Goal: Navigation & Orientation: Find specific page/section

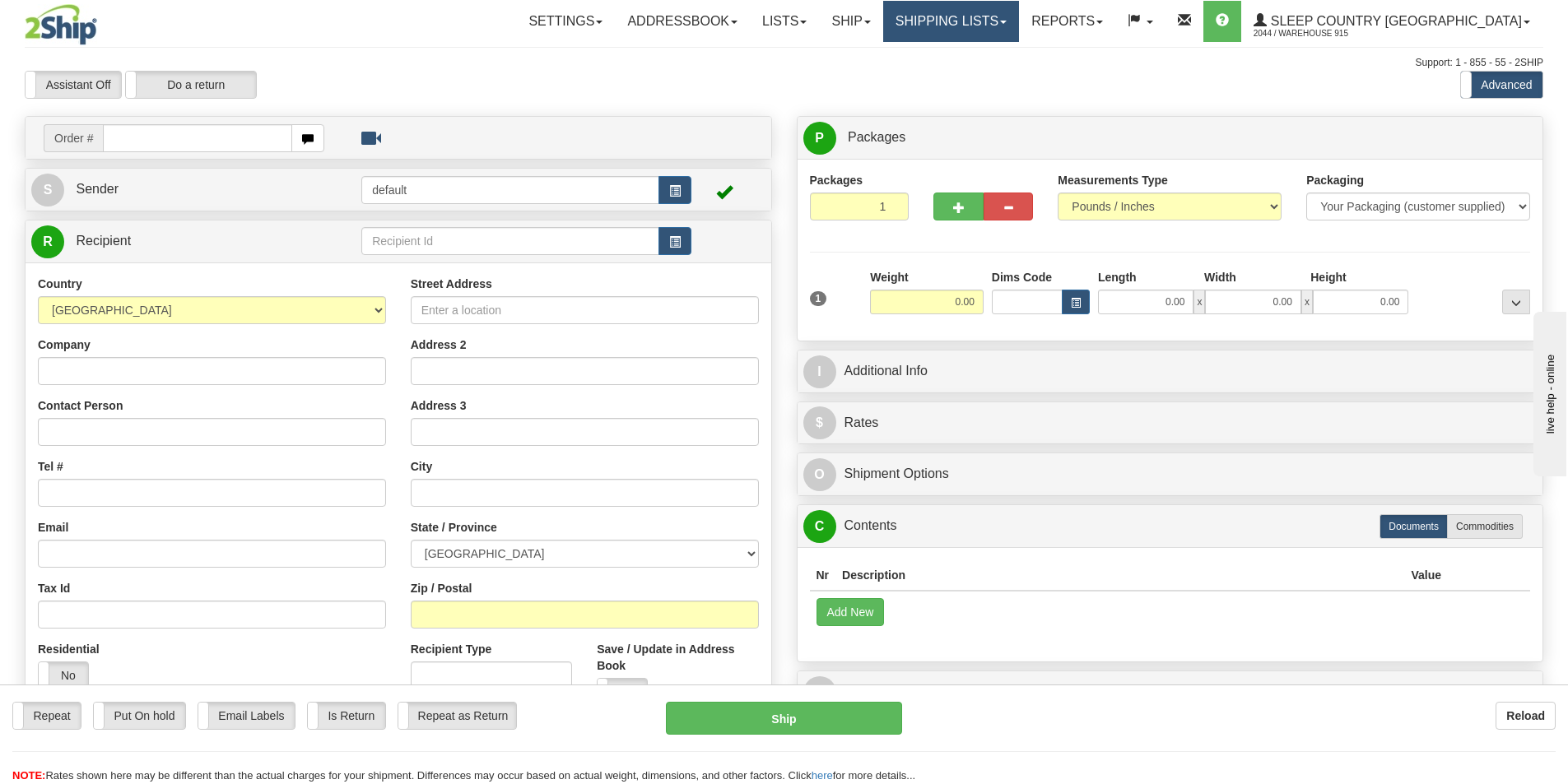
click at [1019, 29] on link "Shipping lists" at bounding box center [951, 21] width 136 height 41
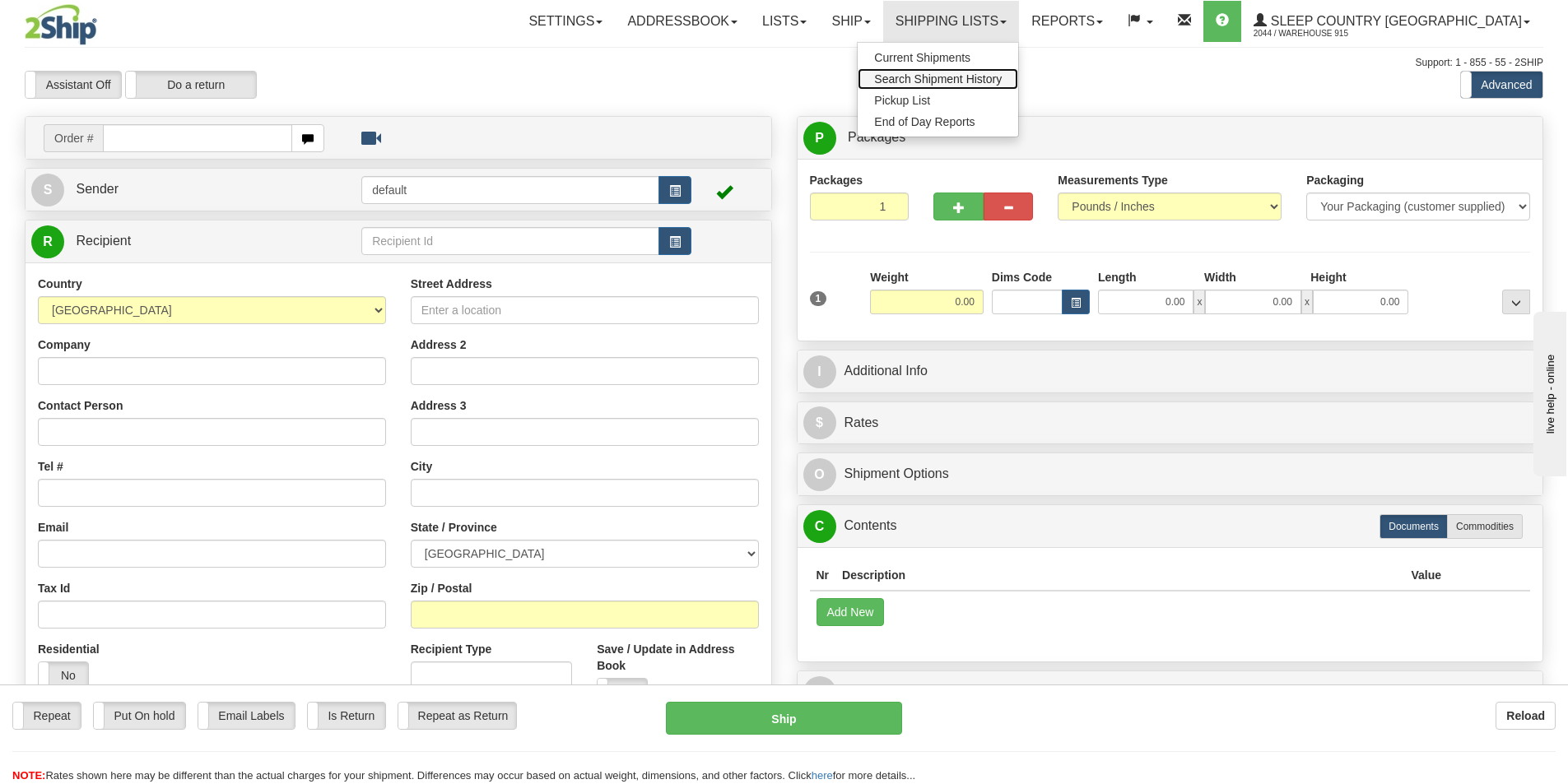
click at [1002, 74] on span "Search Shipment History" at bounding box center [937, 78] width 128 height 13
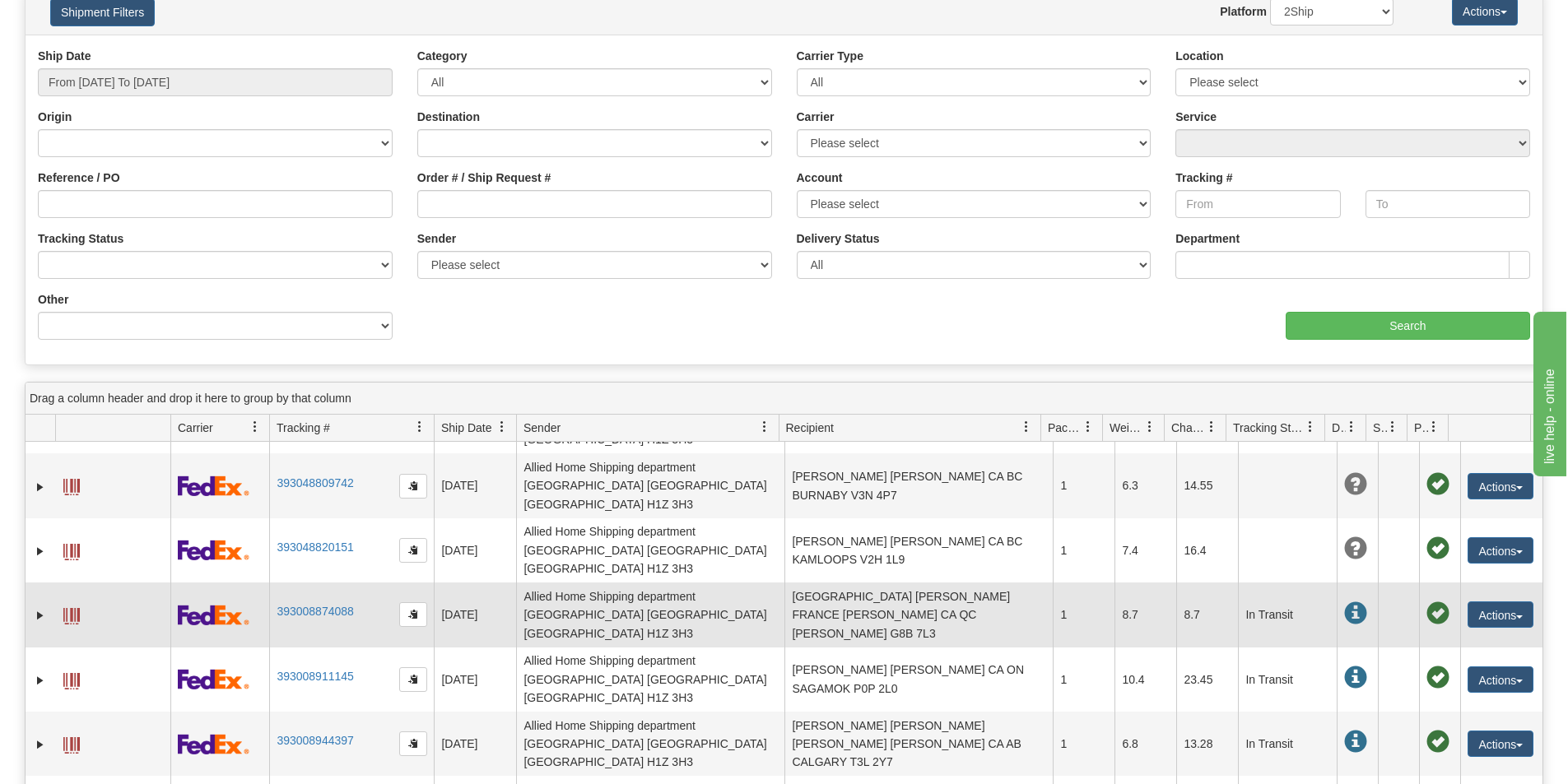
scroll to position [89, 0]
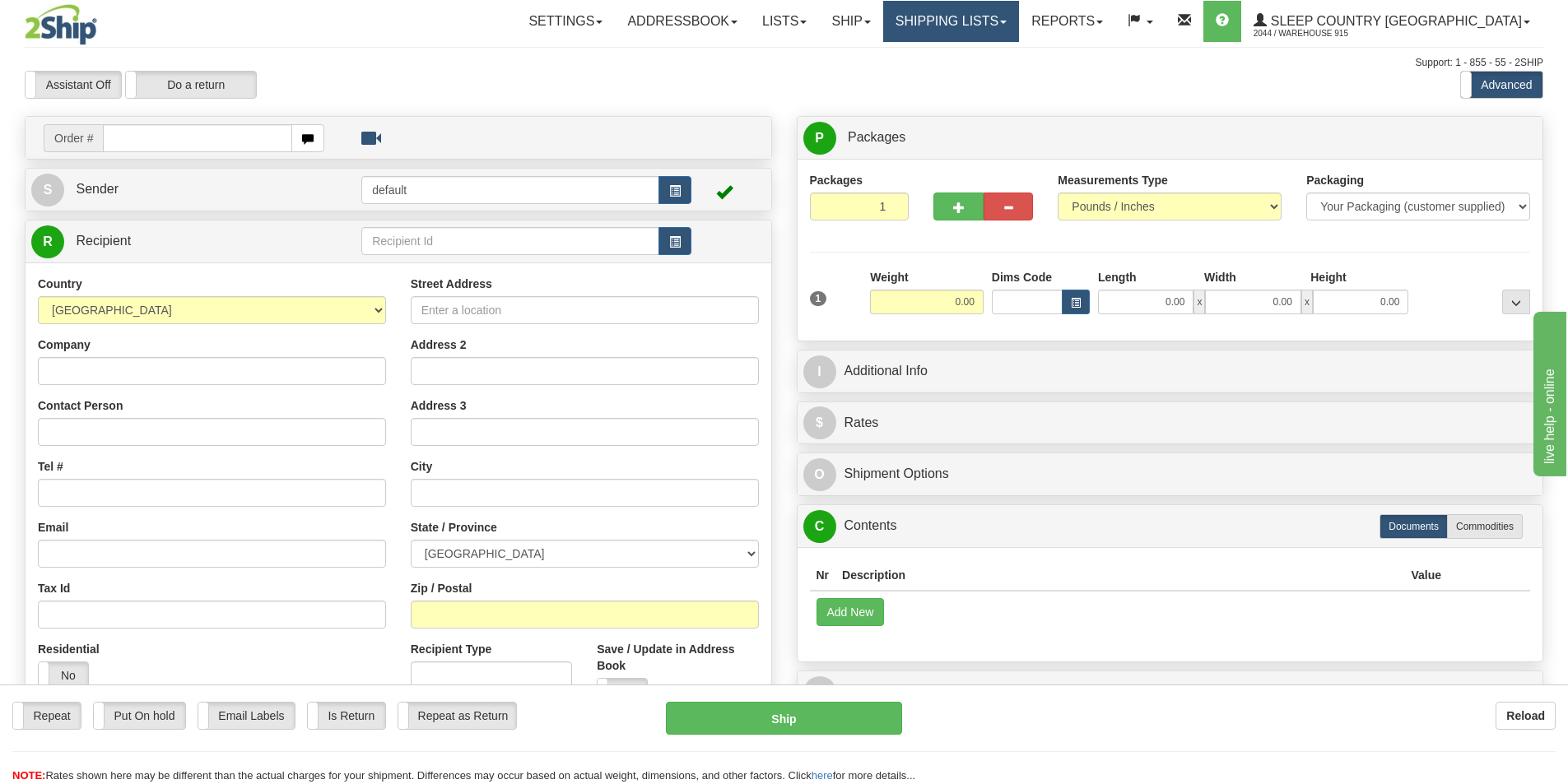
click at [1018, 14] on link "Shipping lists" at bounding box center [951, 21] width 136 height 41
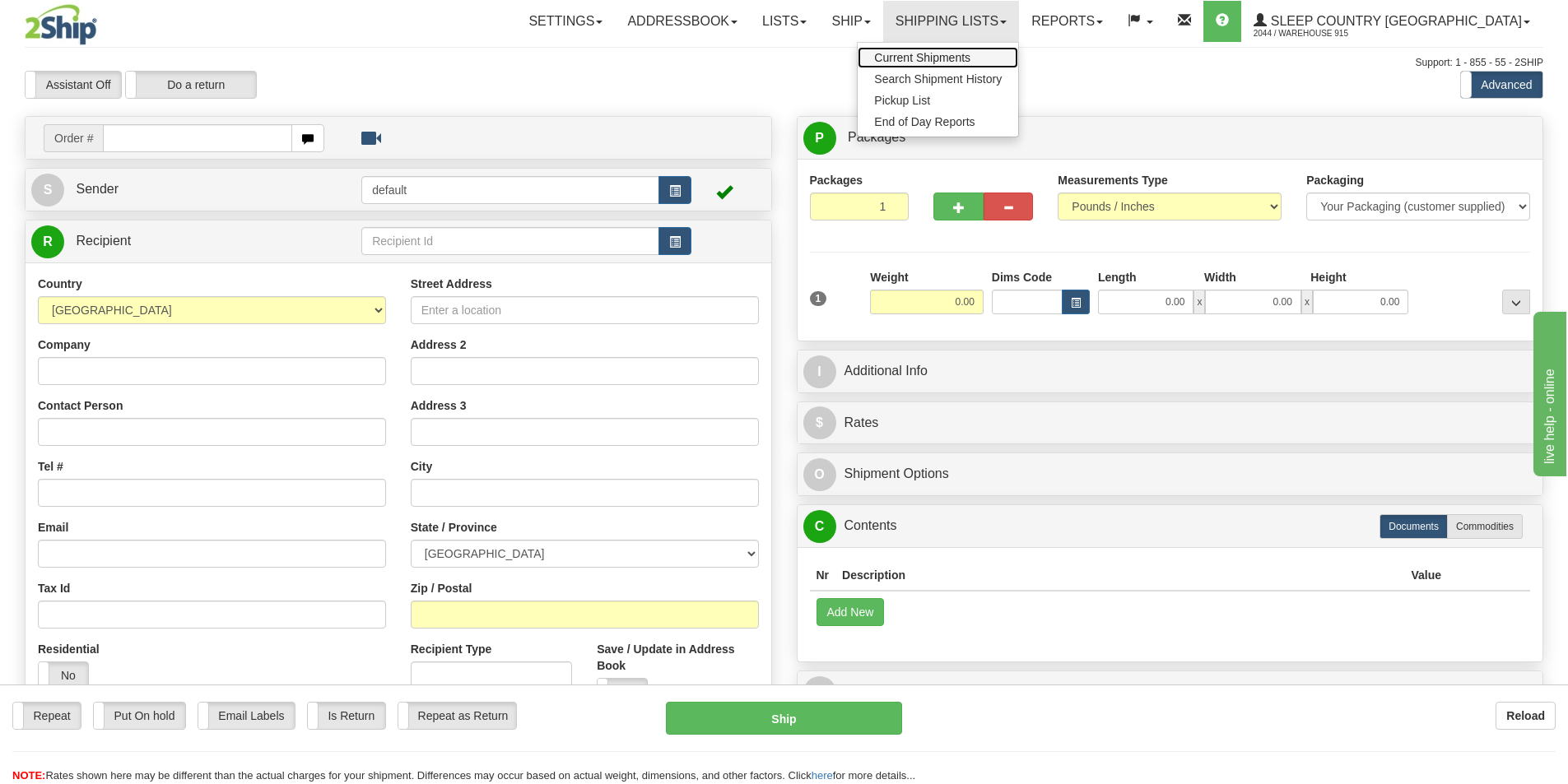
click at [970, 53] on span "Current Shipments" at bounding box center [921, 57] width 97 height 13
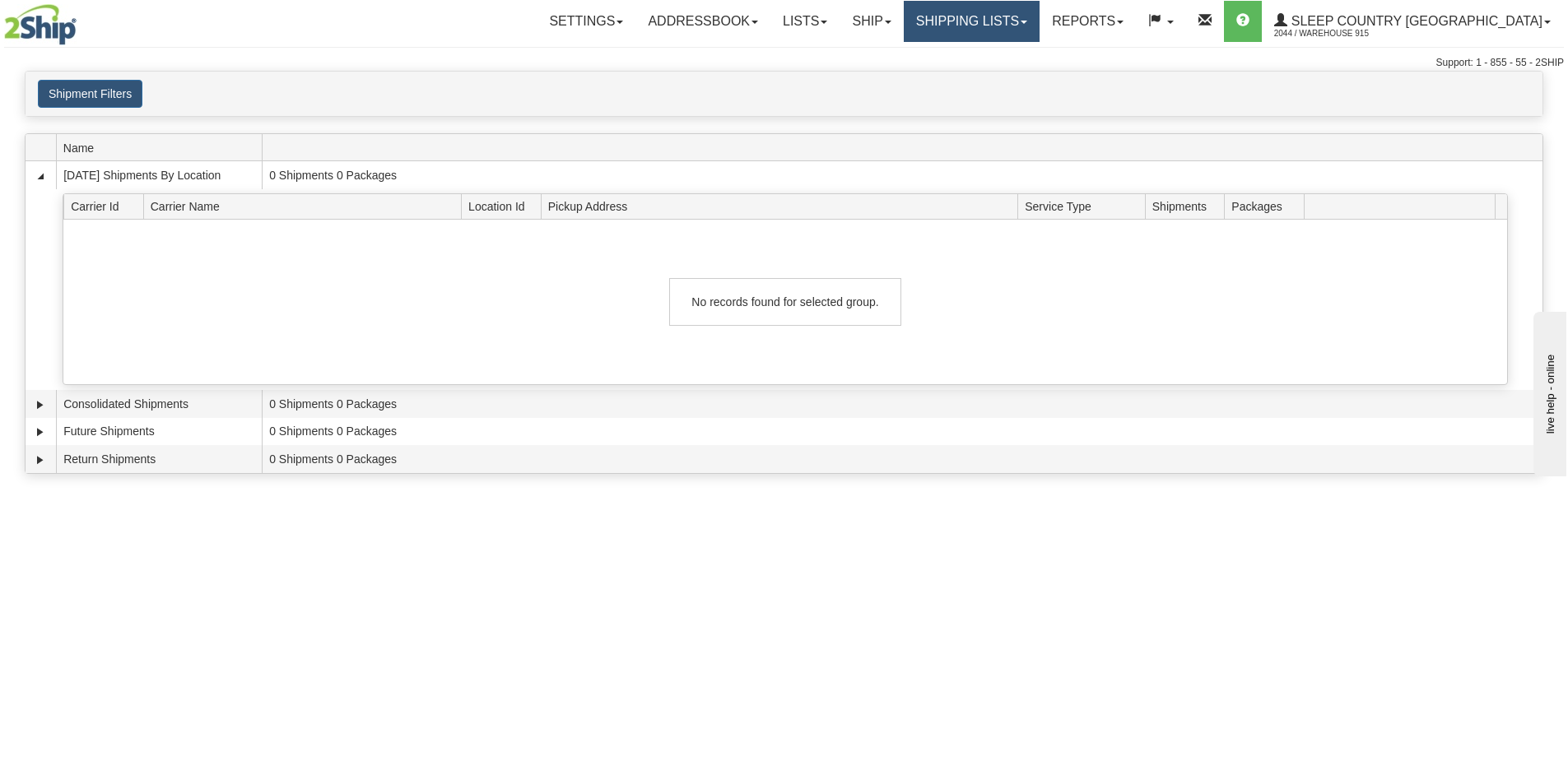
click at [992, 30] on link "Shipping lists" at bounding box center [971, 21] width 136 height 41
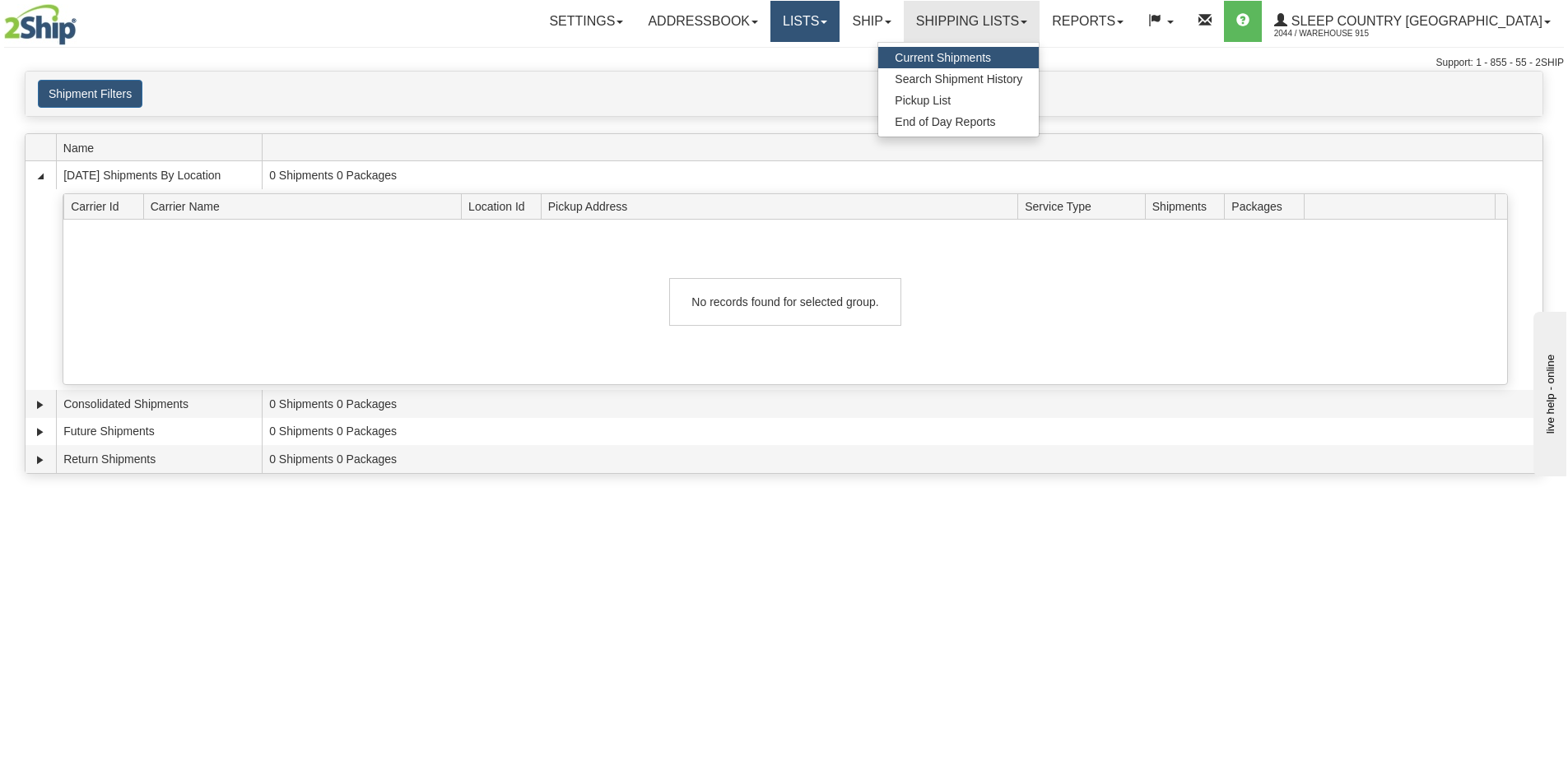
click at [840, 26] on link "Lists" at bounding box center [804, 21] width 69 height 41
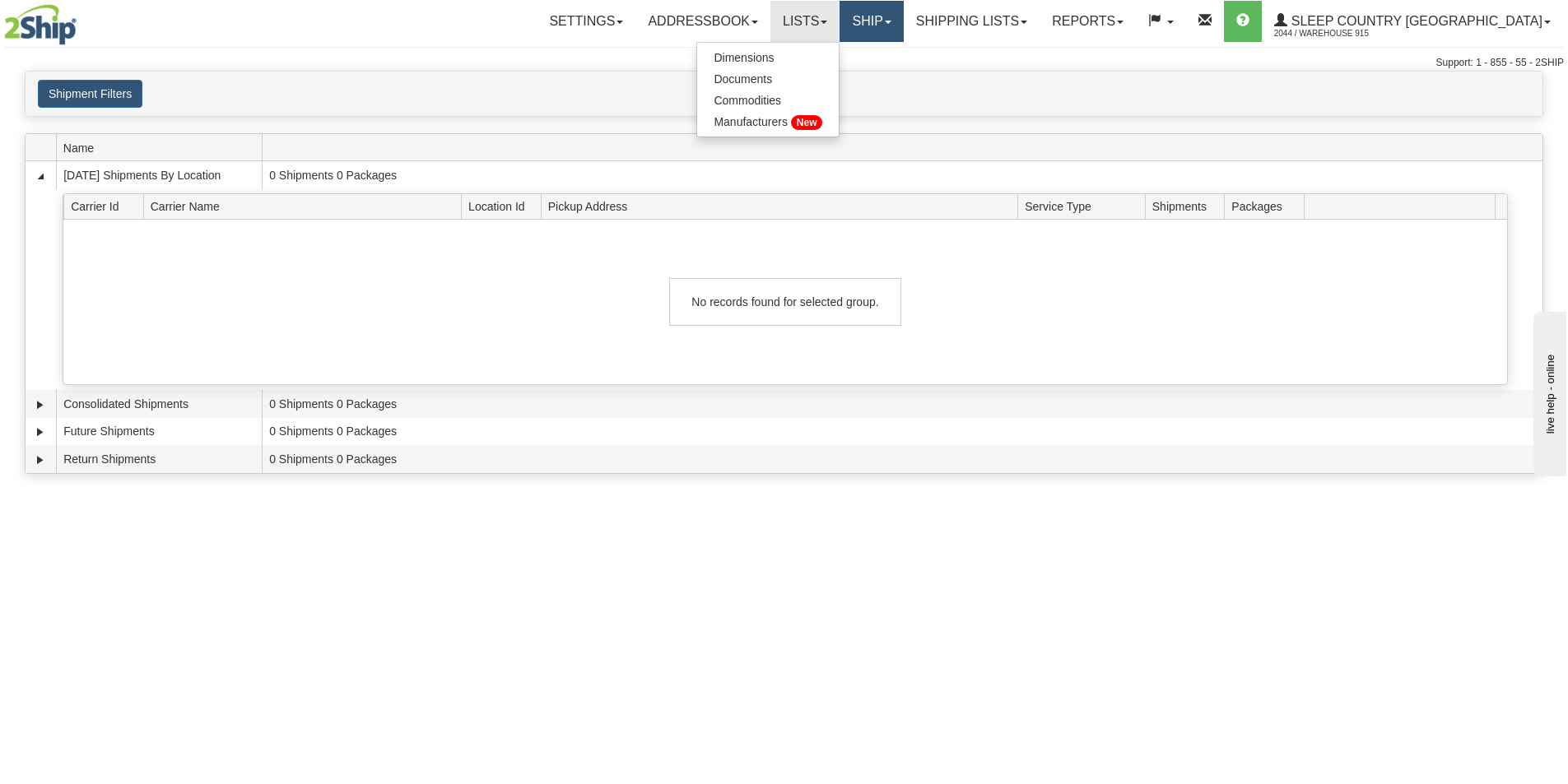
click at [903, 31] on link "Ship" at bounding box center [871, 21] width 64 height 41
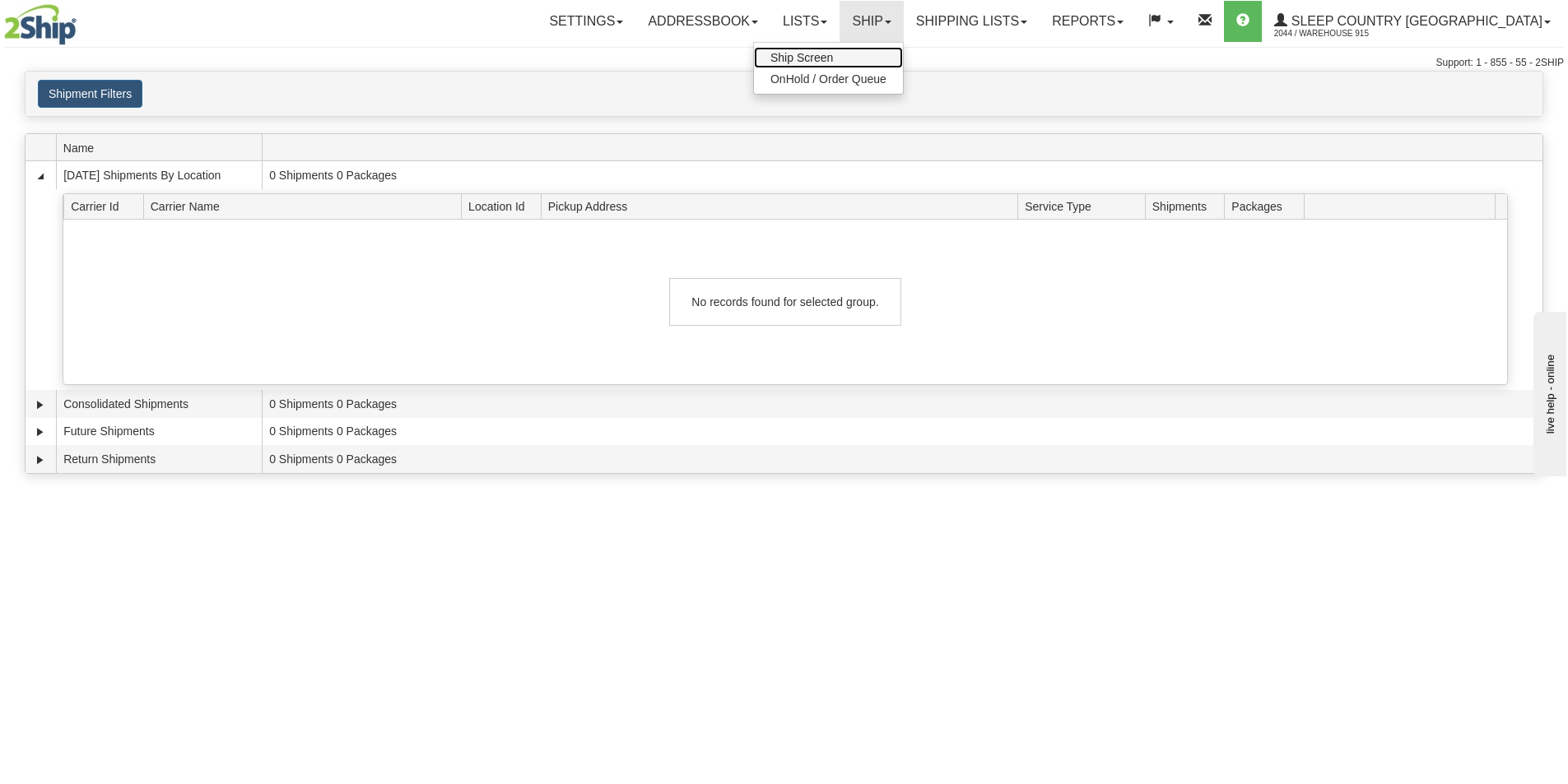
click at [833, 62] on span "Ship Screen" at bounding box center [801, 57] width 63 height 13
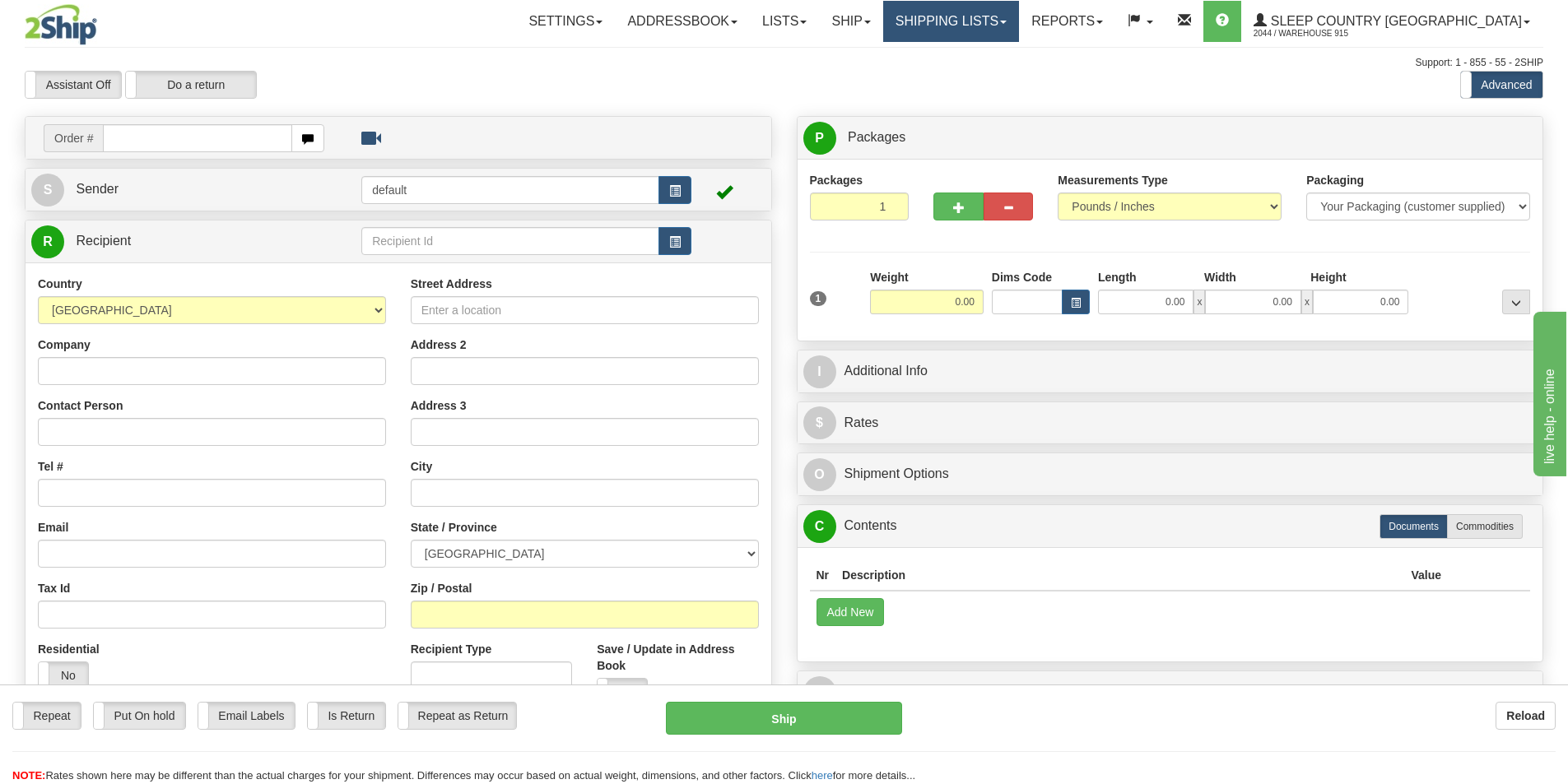
click at [981, 17] on link "Shipping lists" at bounding box center [951, 21] width 136 height 41
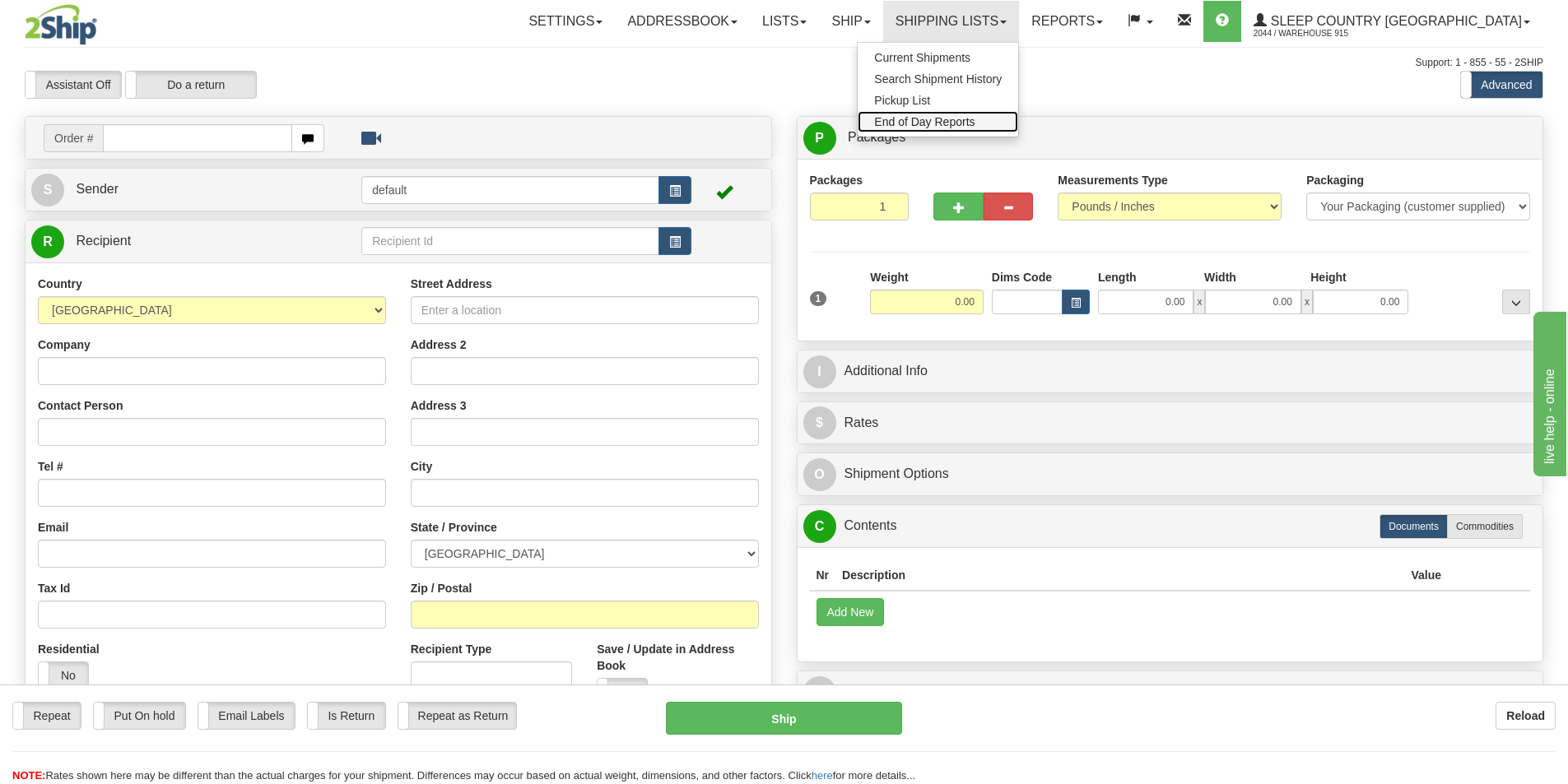
click at [975, 124] on span "End of Day Reports" at bounding box center [923, 121] width 100 height 13
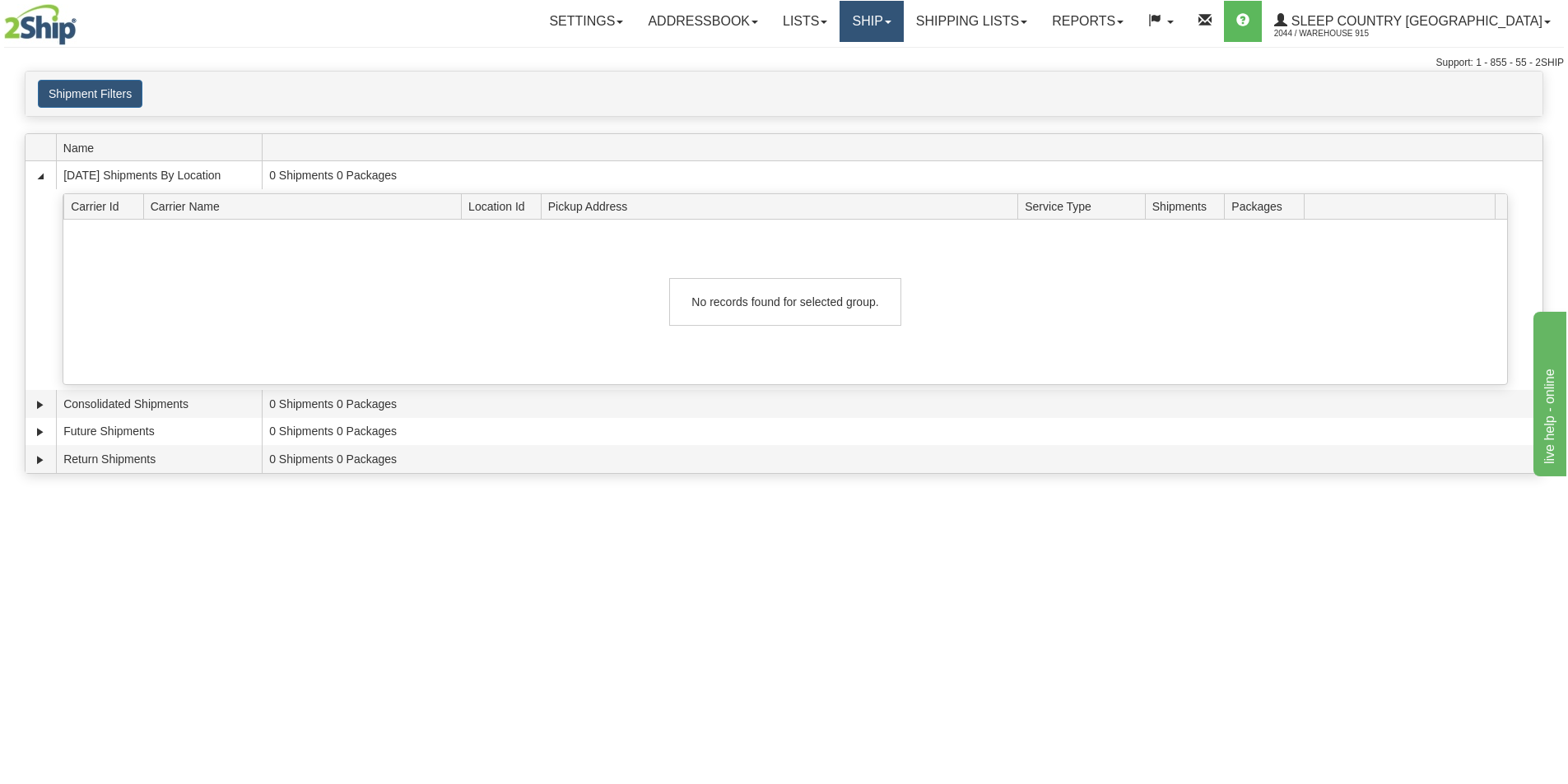
click at [903, 28] on link "Ship" at bounding box center [871, 21] width 64 height 41
click at [903, 54] on link "Ship Screen" at bounding box center [828, 57] width 149 height 22
